Goal: Task Accomplishment & Management: Complete application form

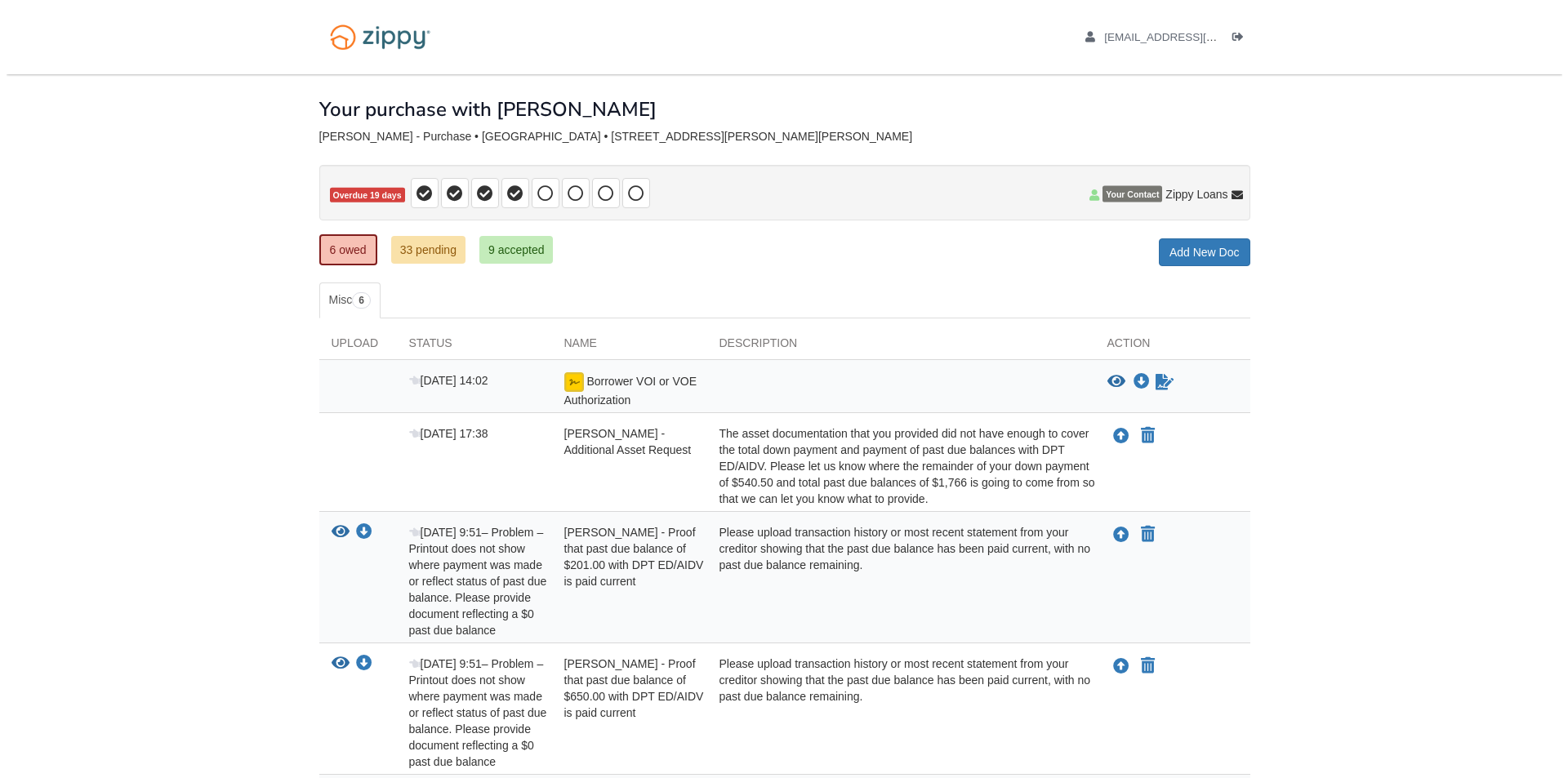
scroll to position [327, 0]
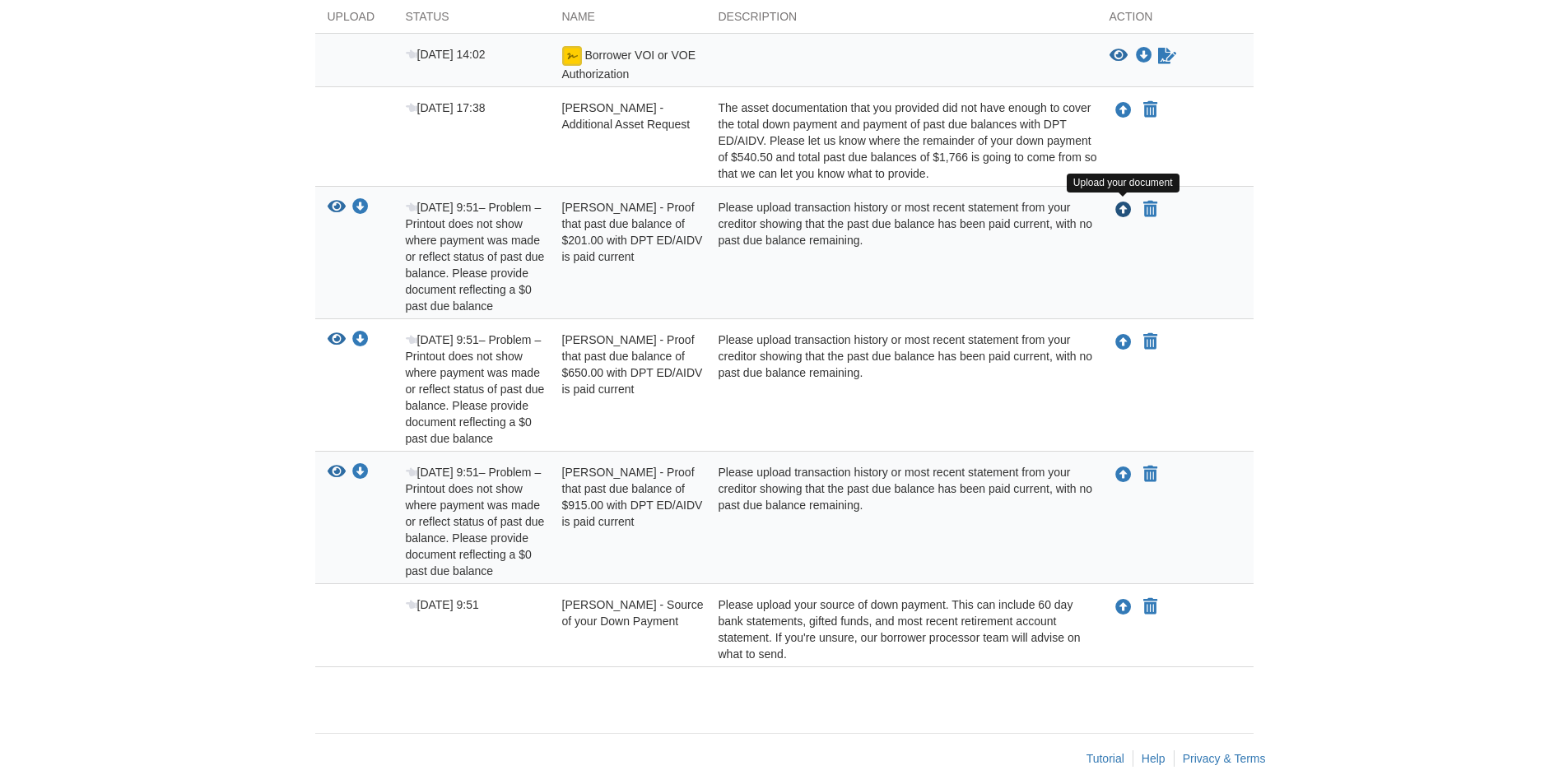
click at [1126, 211] on icon "Upload Jorge Rodriguez - Proof that past due balance of $201.00 with DPT ED/AID…" at bounding box center [1123, 210] width 16 height 16
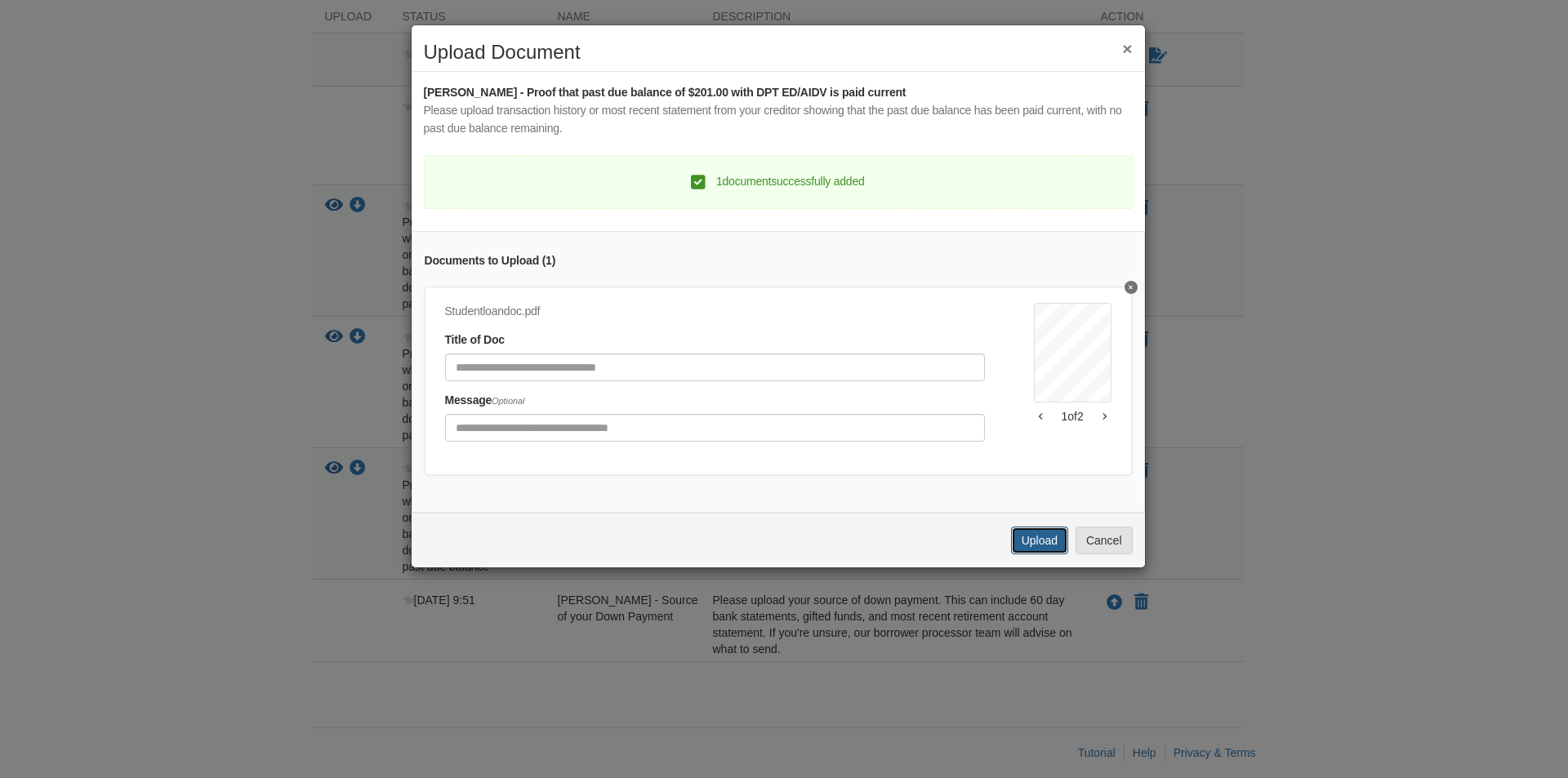
click at [1030, 551] on button "Upload" at bounding box center [1040, 540] width 57 height 28
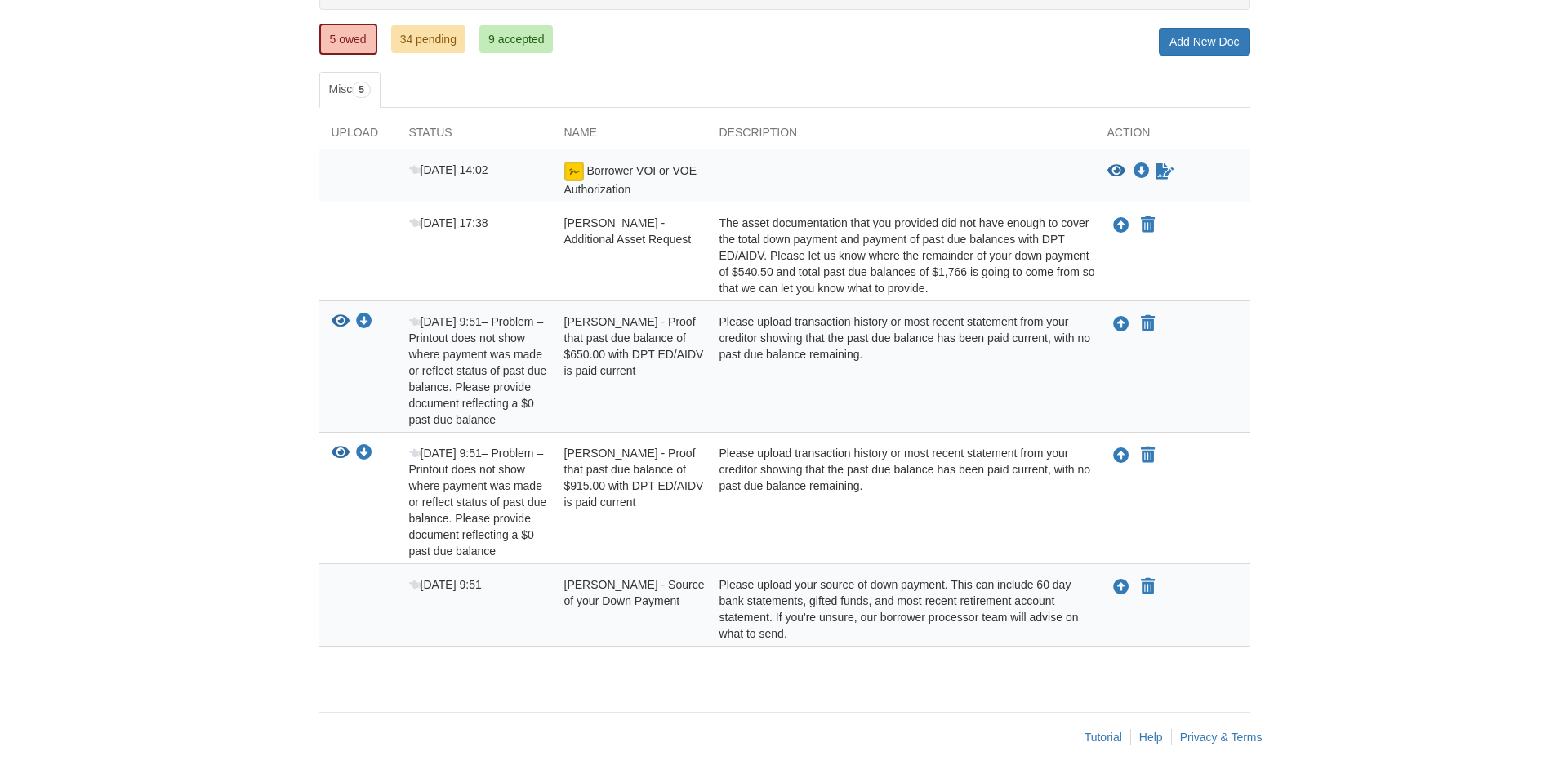
scroll to position [210, 0]
click at [1113, 327] on icon "Upload Jorge Rodriguez - Proof that past due balance of $650.00 with DPT ED/AID…" at bounding box center [1114, 324] width 16 height 16
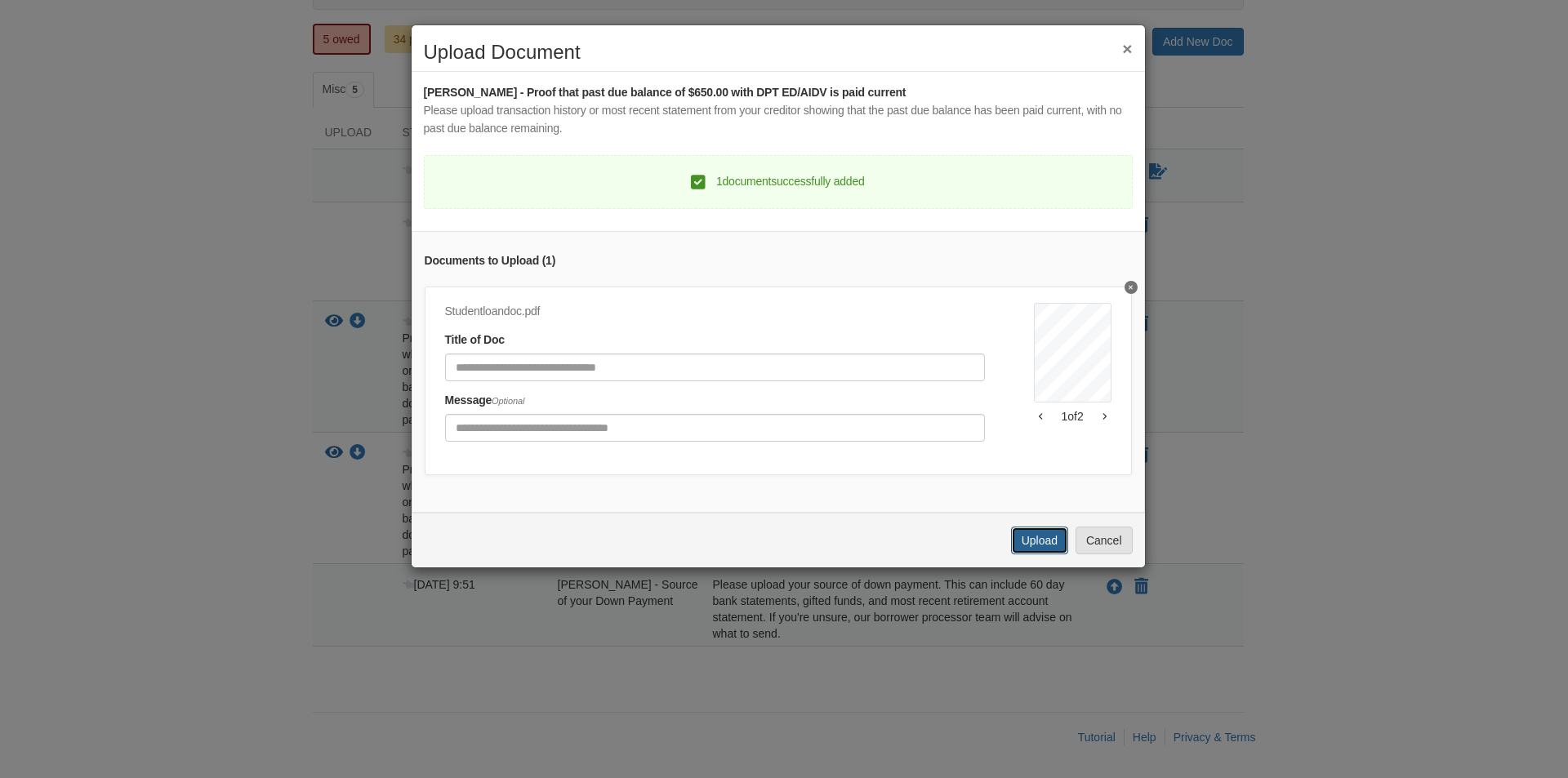
click at [1011, 552] on button "Upload" at bounding box center [1040, 540] width 57 height 28
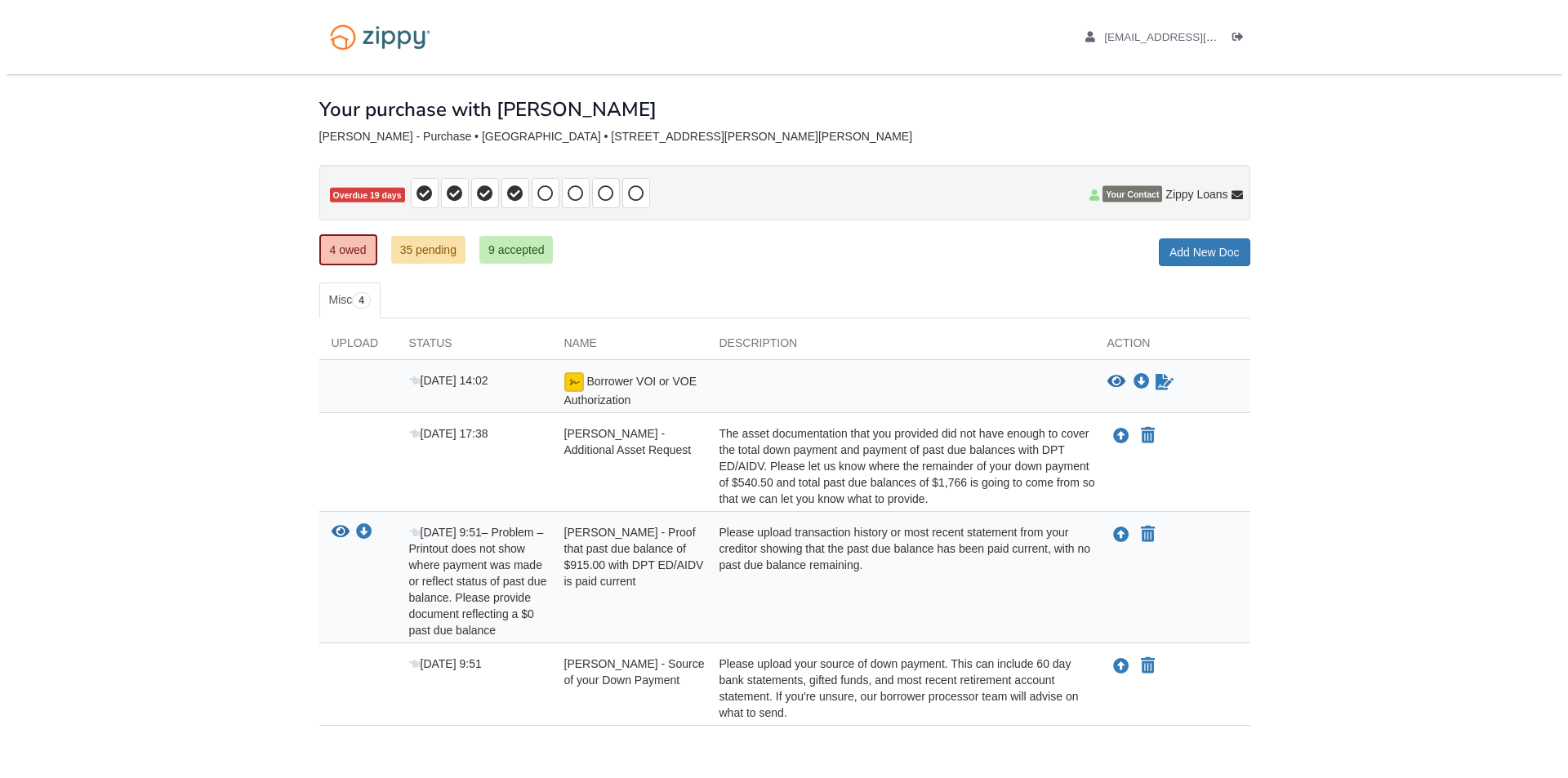
scroll to position [79, 0]
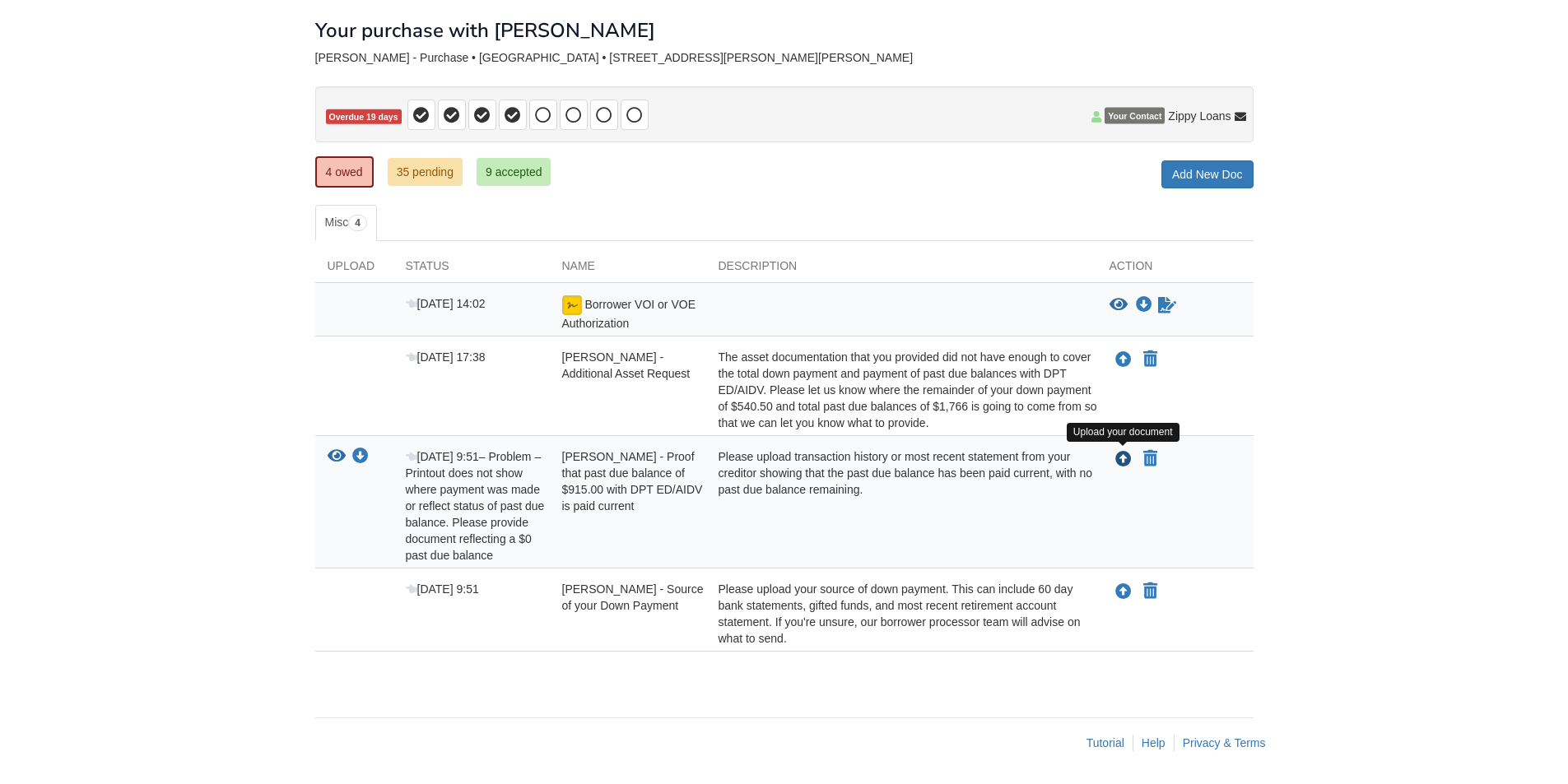
click at [1121, 462] on icon "Upload Jorge Rodriguez - Proof that past due balance of $915.00 with DPT ED/AID…" at bounding box center [1123, 459] width 16 height 16
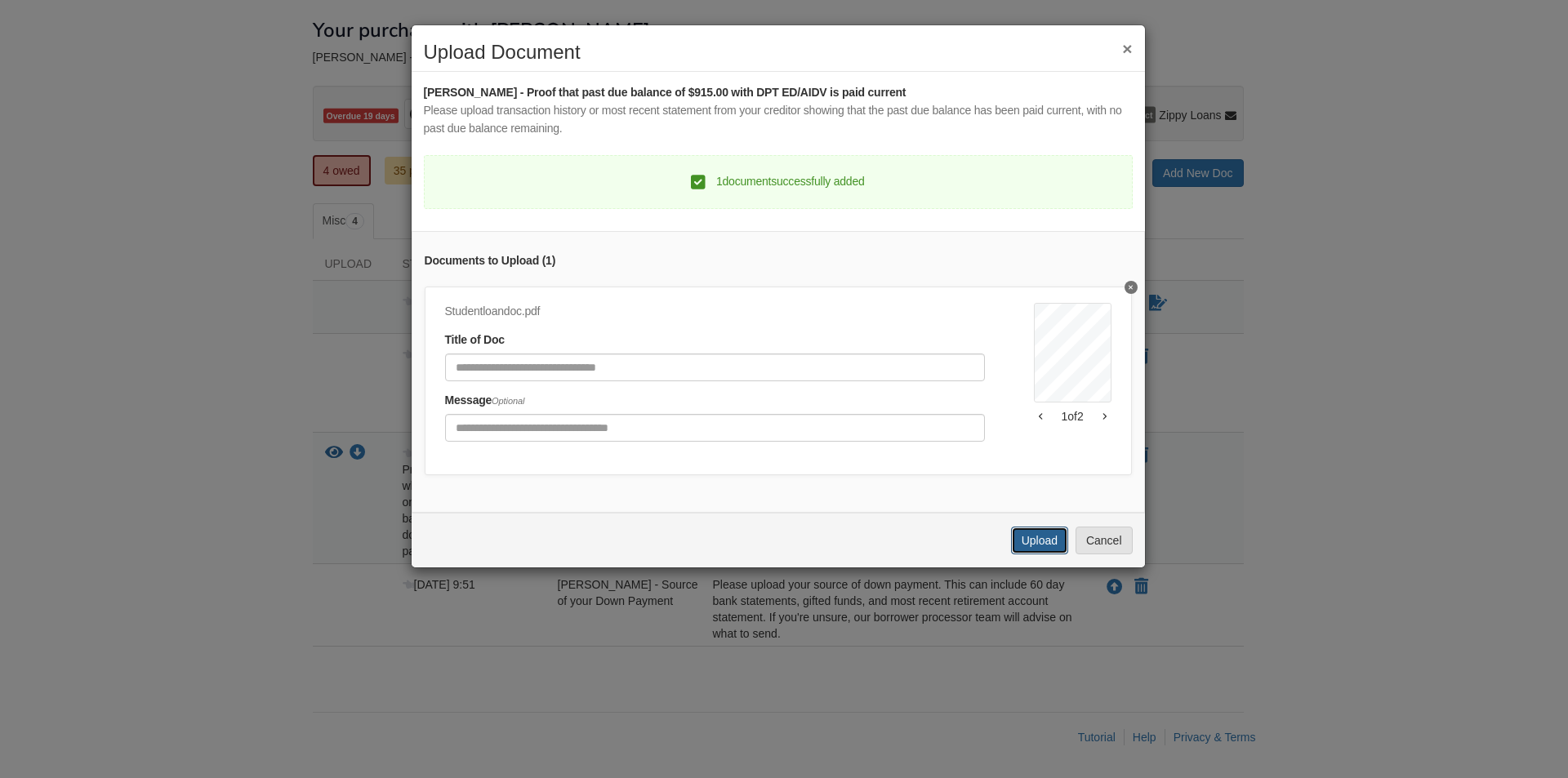
click at [1030, 554] on button "Upload" at bounding box center [1040, 540] width 57 height 28
